Goal: Find specific page/section: Find specific page/section

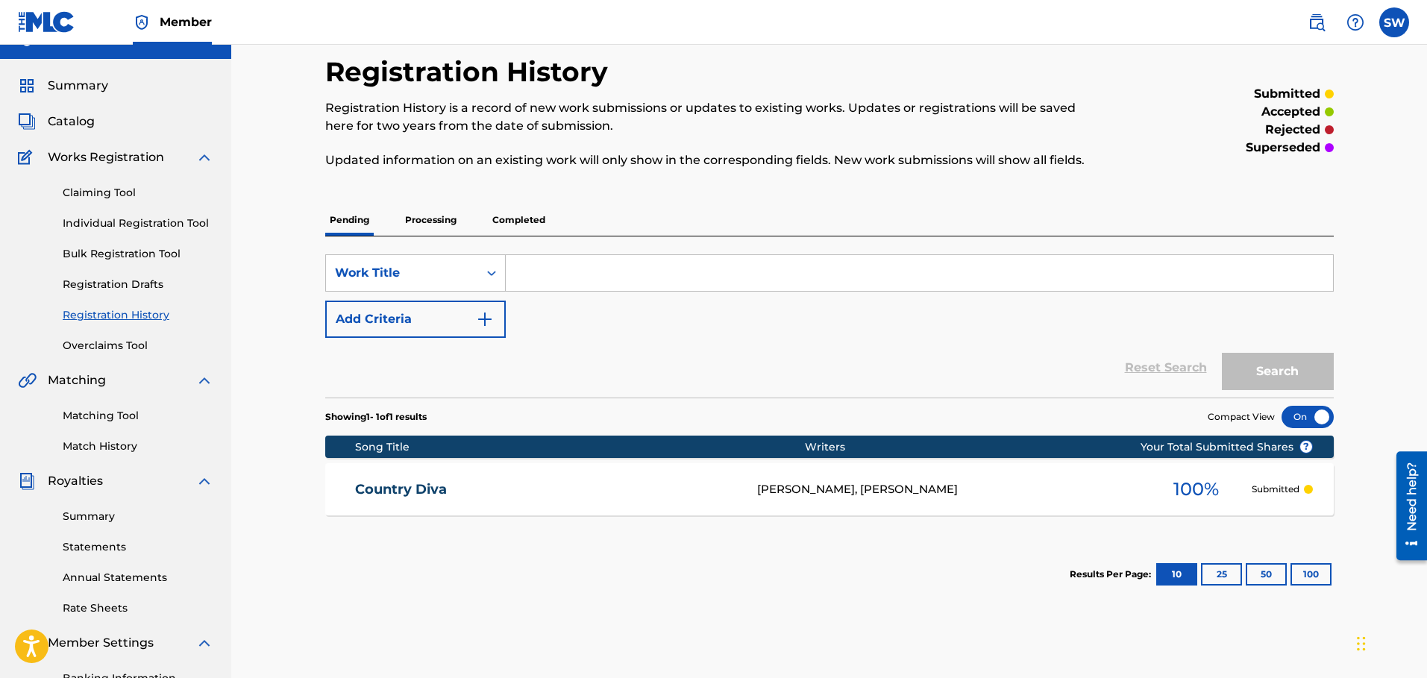
drag, startPoint x: 956, startPoint y: 577, endPoint x: 963, endPoint y: 587, distance: 12.8
click at [956, 577] on section "Results Per Page: 10 25 50 100" at bounding box center [829, 574] width 1009 height 70
click at [1223, 578] on button "25" at bounding box center [1221, 574] width 41 height 22
click at [1253, 567] on button "50" at bounding box center [1266, 574] width 41 height 22
click at [1301, 567] on button "100" at bounding box center [1311, 574] width 41 height 22
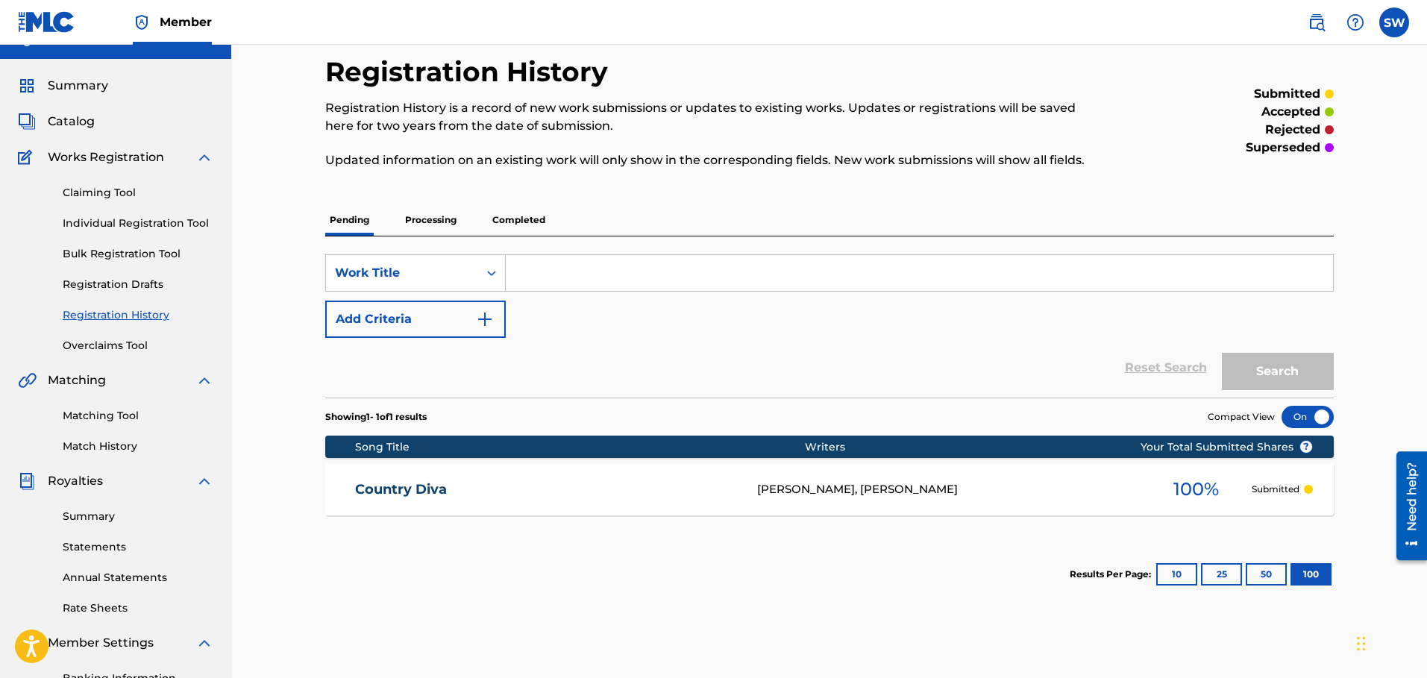
click at [1180, 579] on button "10" at bounding box center [1176, 574] width 41 height 22
click at [434, 492] on link "Country Diva" at bounding box center [546, 489] width 382 height 17
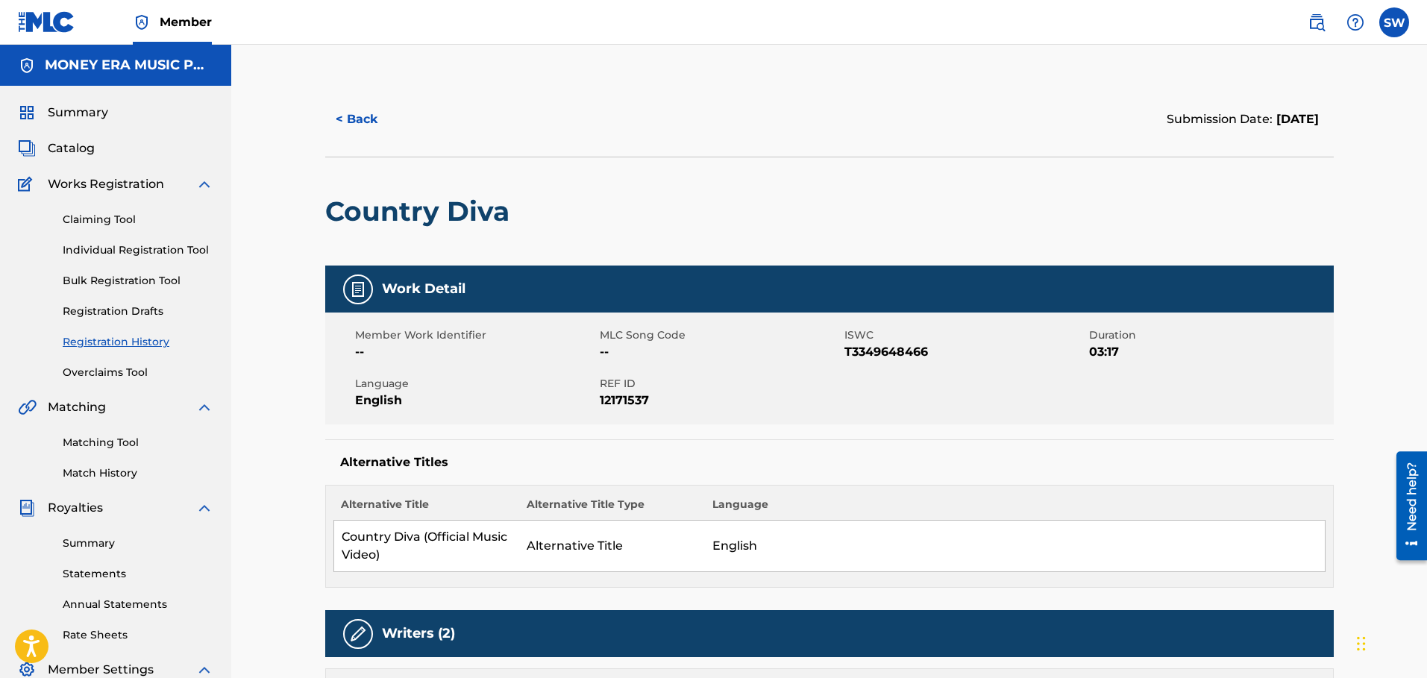
click at [95, 116] on span "Summary" at bounding box center [78, 113] width 60 height 18
